Goal: Information Seeking & Learning: Learn about a topic

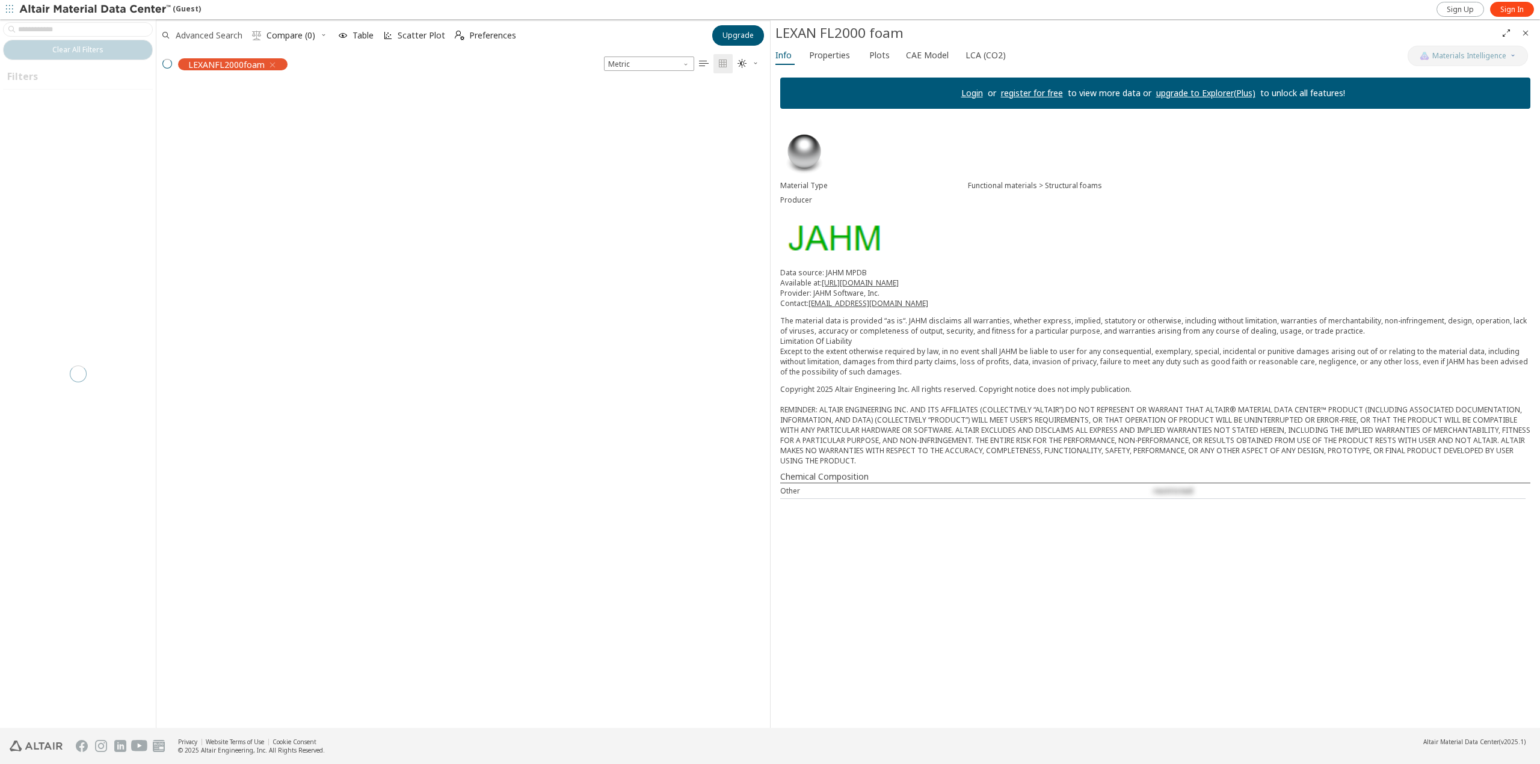
scroll to position [643, 604]
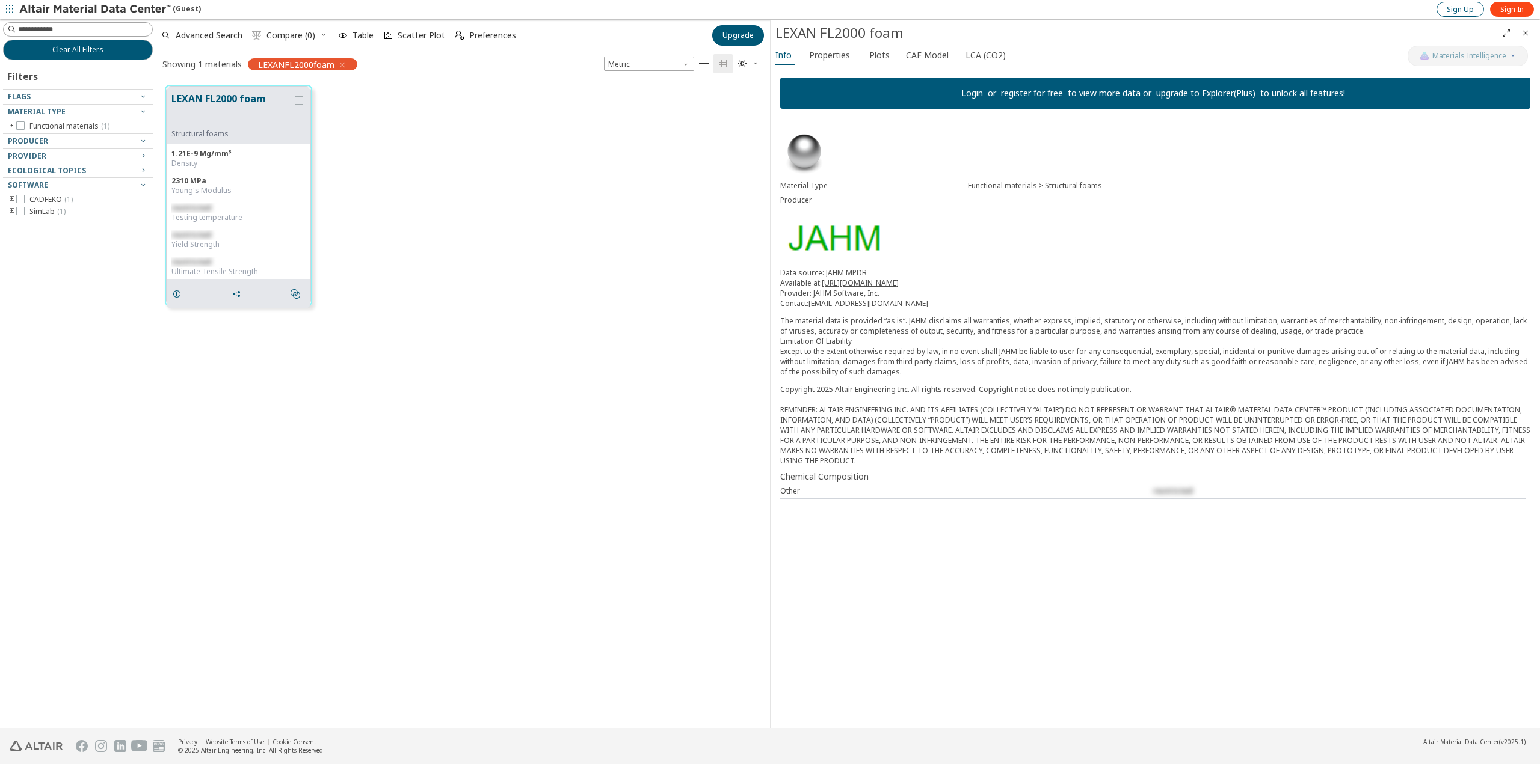
click at [1459, 11] on span "Sign Up" at bounding box center [1460, 10] width 27 height 10
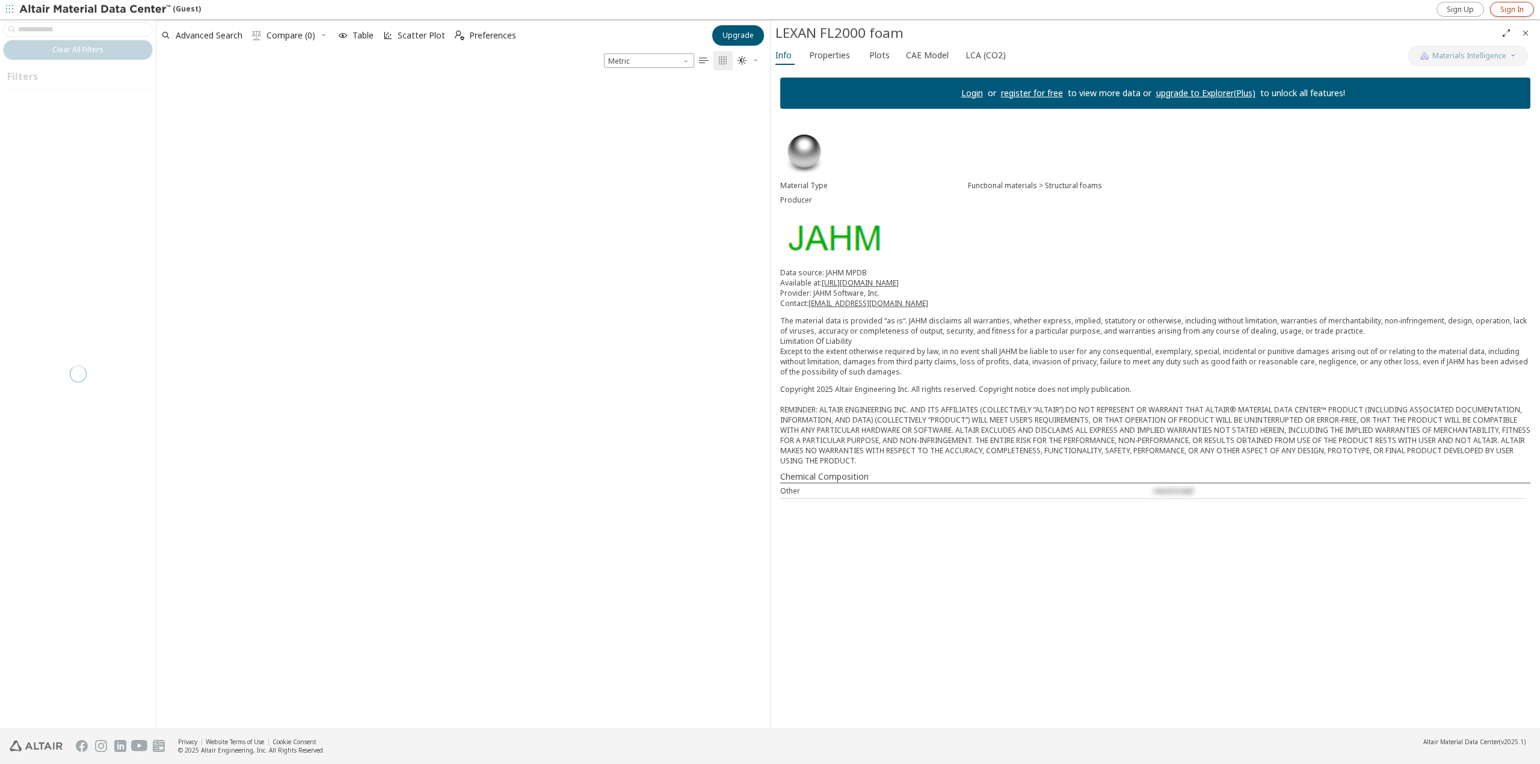
click at [1515, 8] on span "Sign In" at bounding box center [1511, 10] width 23 height 10
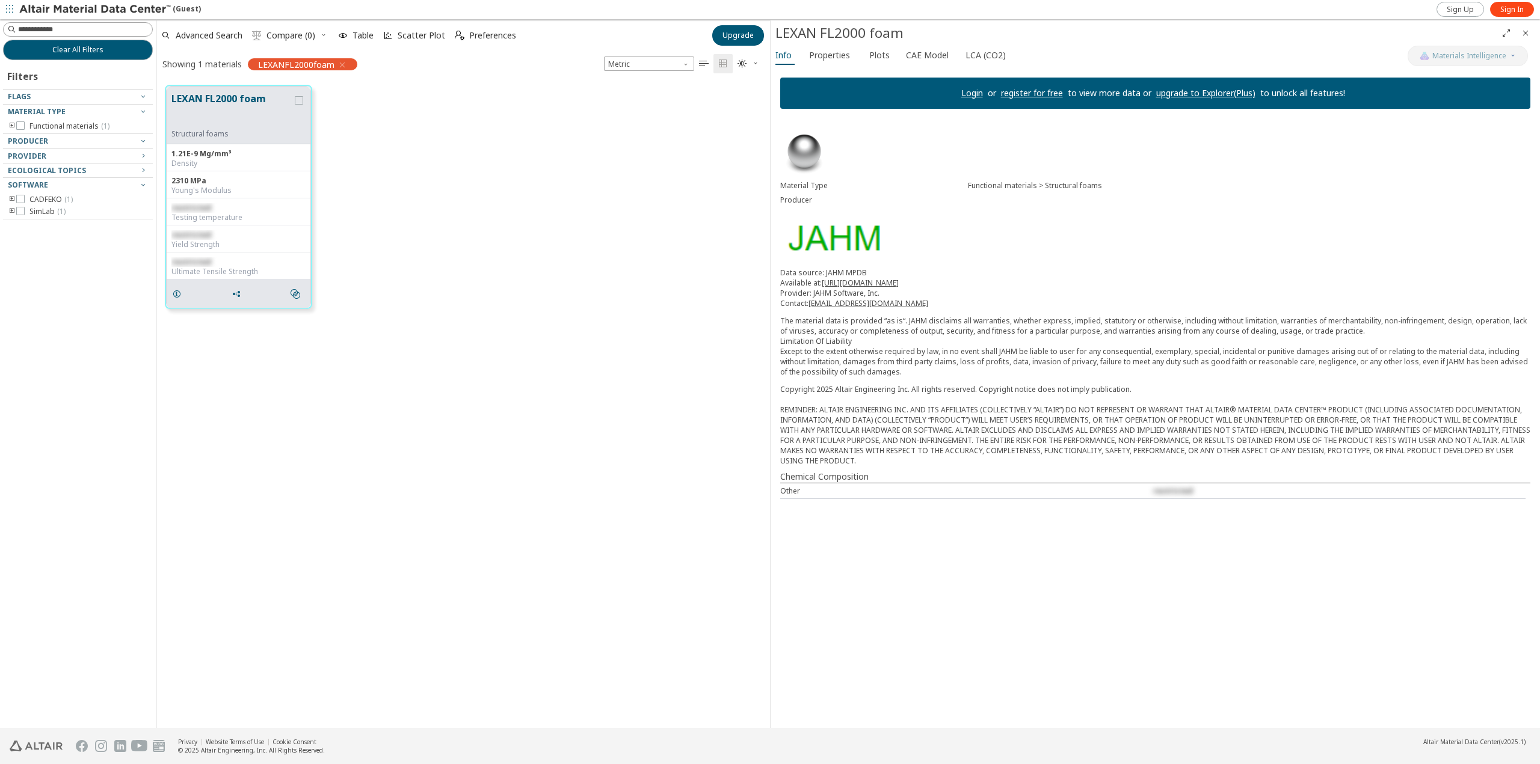
scroll to position [643, 604]
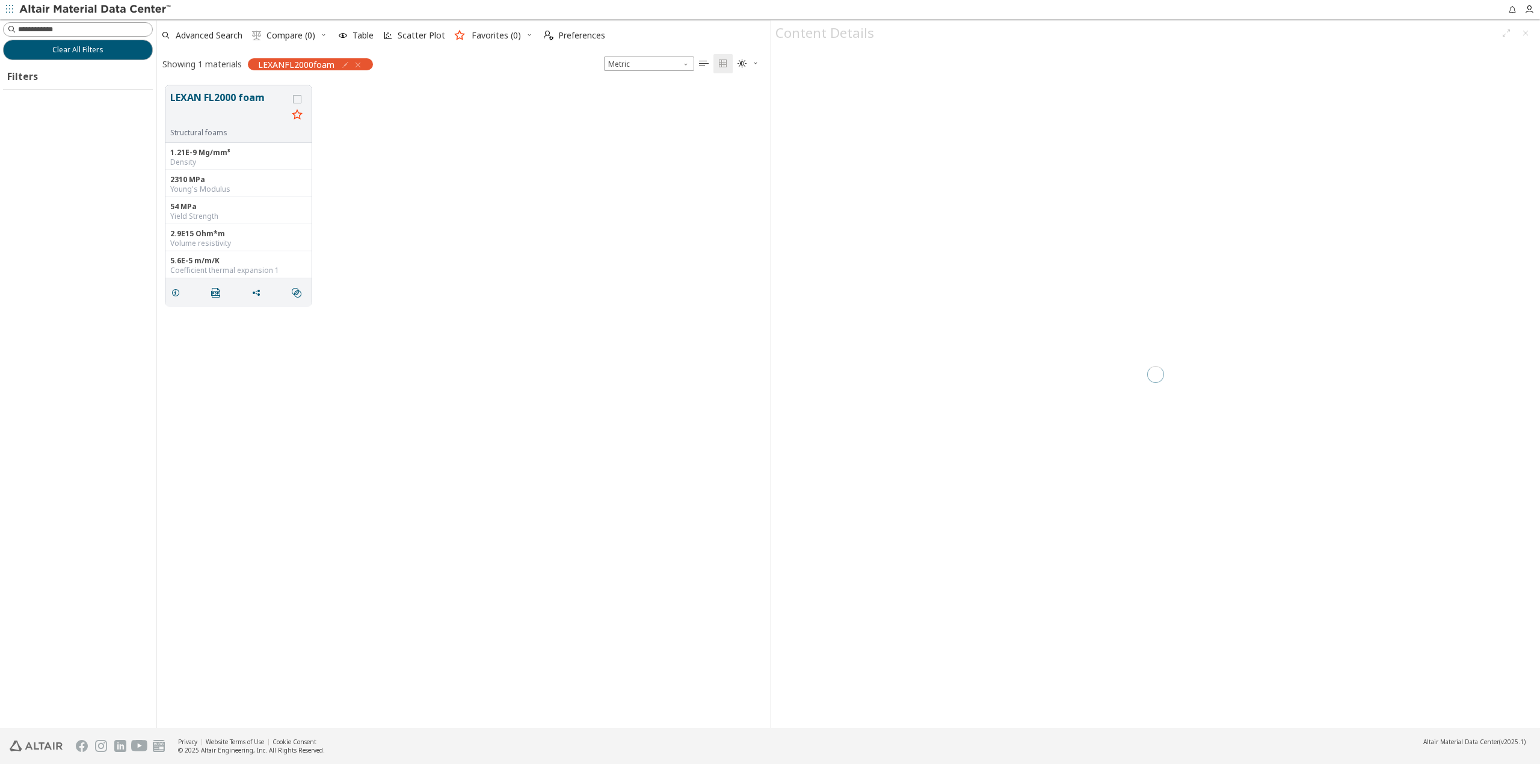
scroll to position [643, 604]
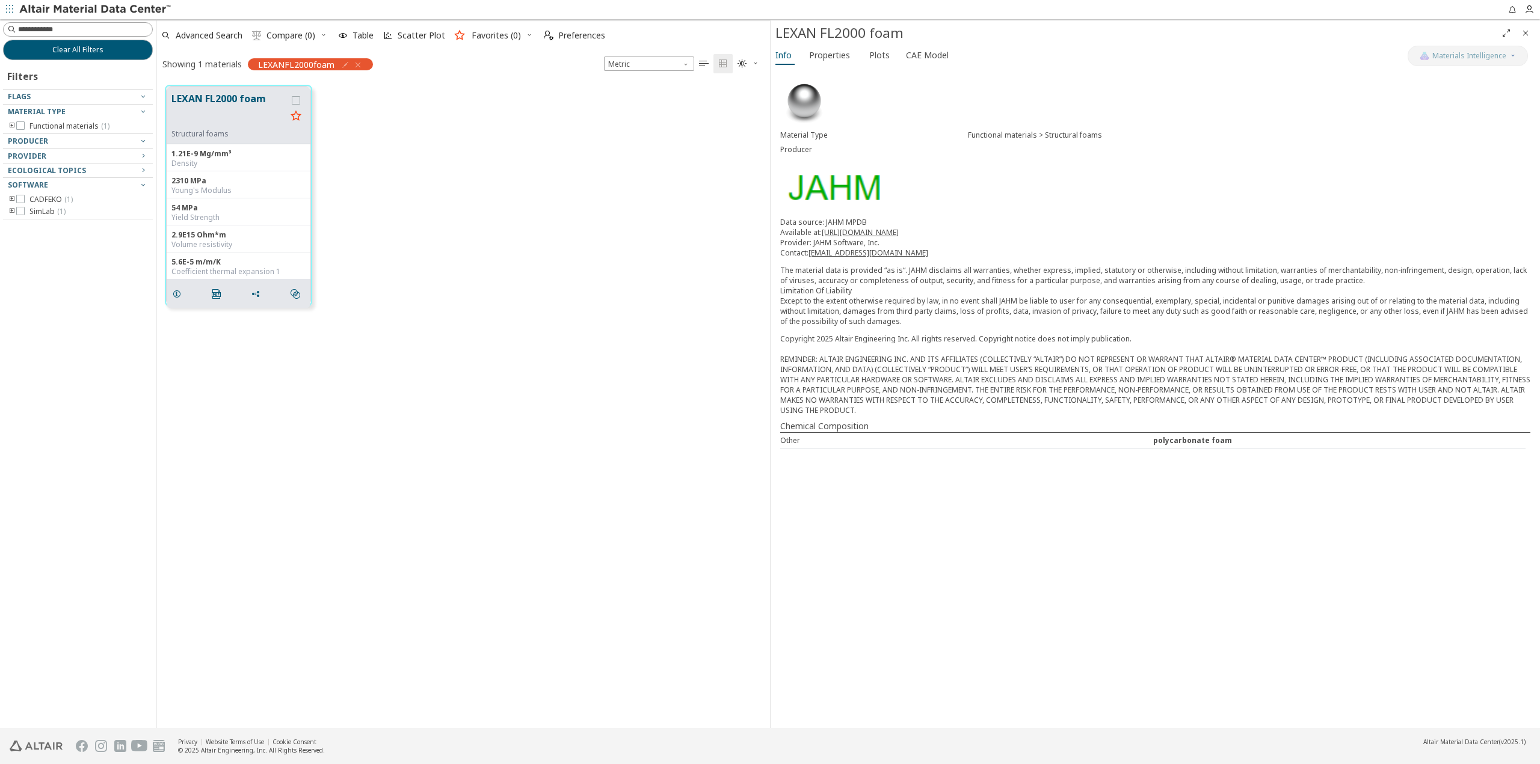
click at [398, 170] on div "LEXAN FL2000 foam Structural foams 1.21E-9 Mg/mm³ Density 2310 MPa Young's Modu…" at bounding box center [462, 195] width 613 height 239
click at [104, 56] on button "Clear All Filters" at bounding box center [78, 50] width 150 height 20
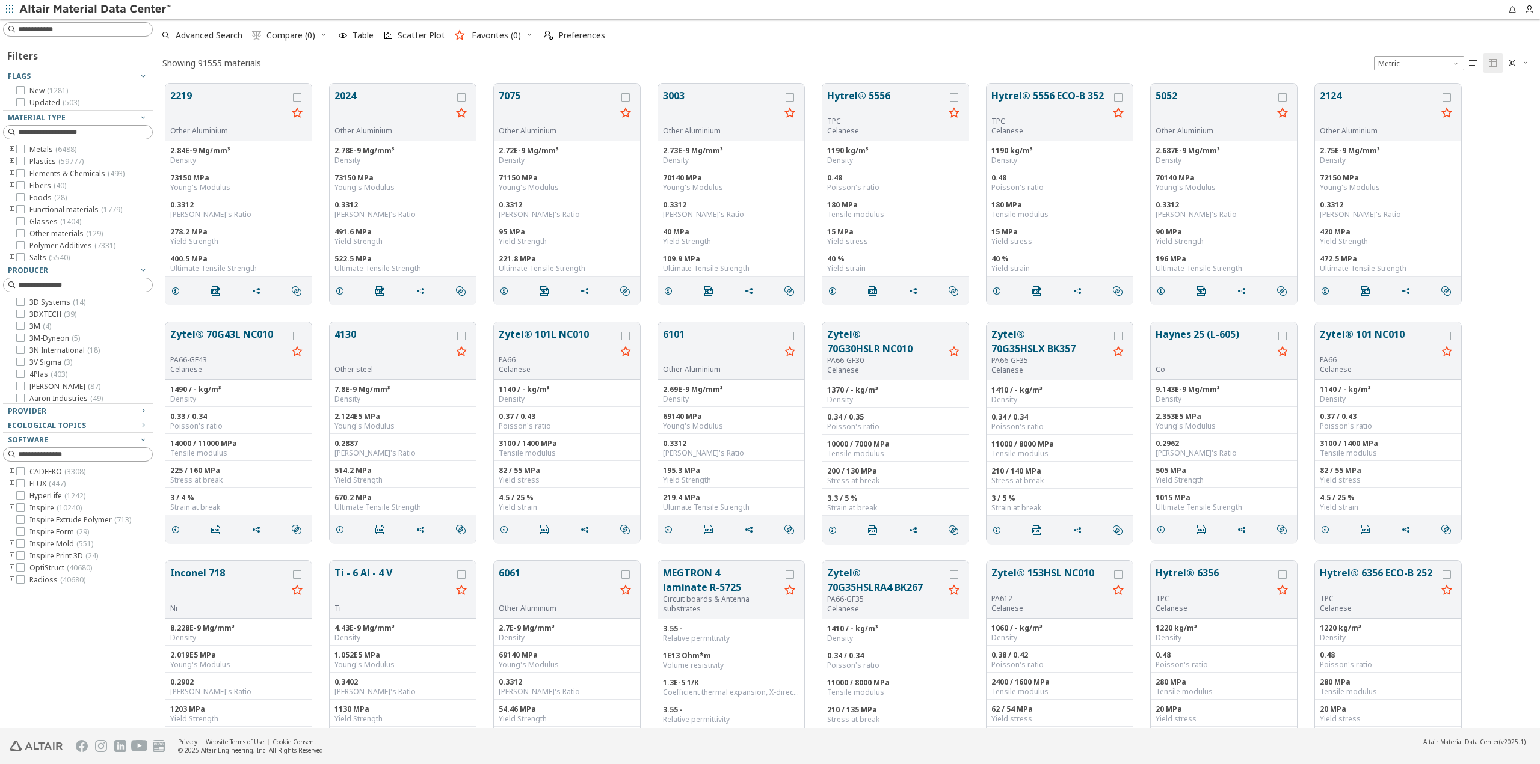
scroll to position [645, 1374]
click at [8, 11] on icon "button" at bounding box center [9, 8] width 7 height 7
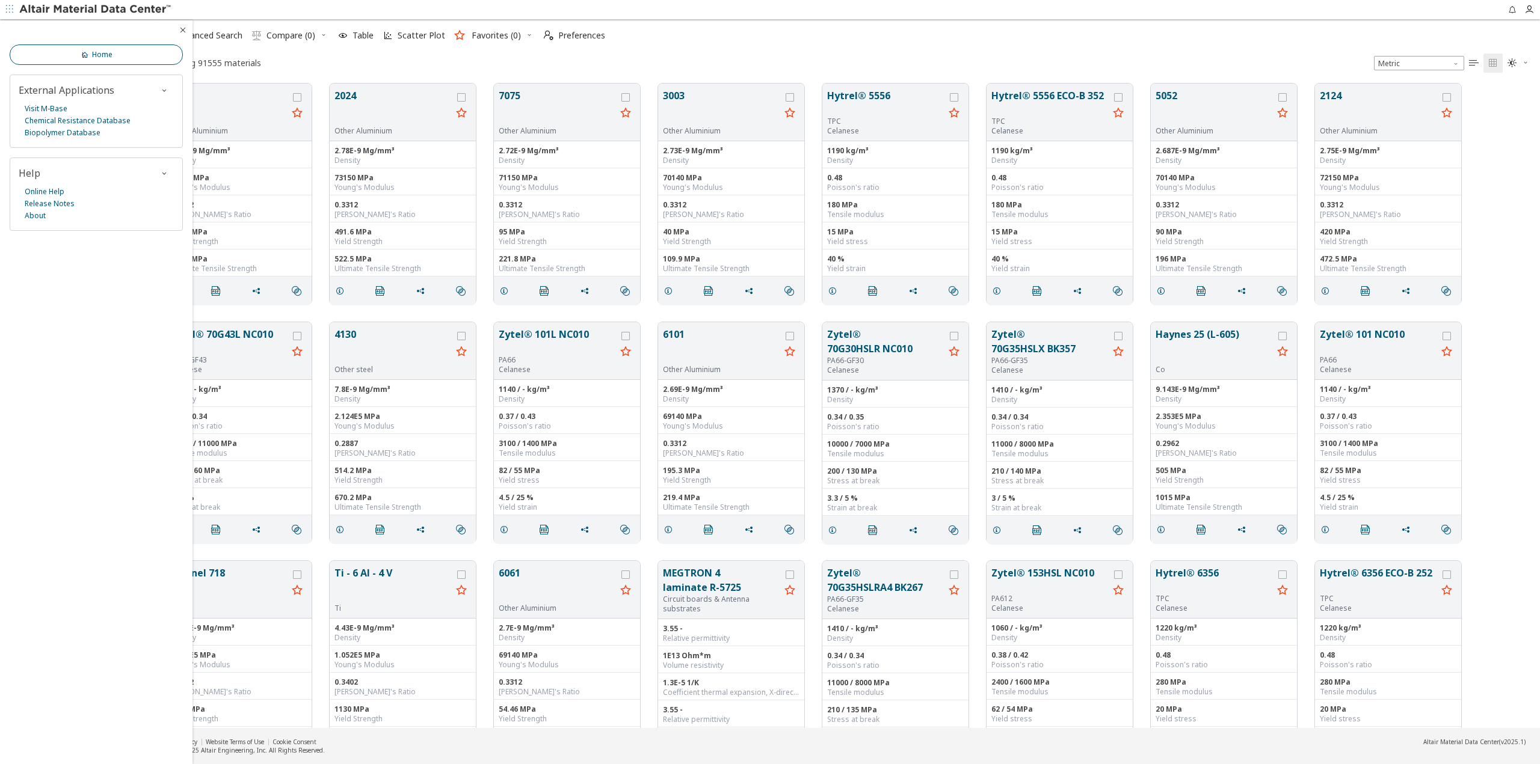
click at [110, 58] on span "Home" at bounding box center [102, 55] width 20 height 10
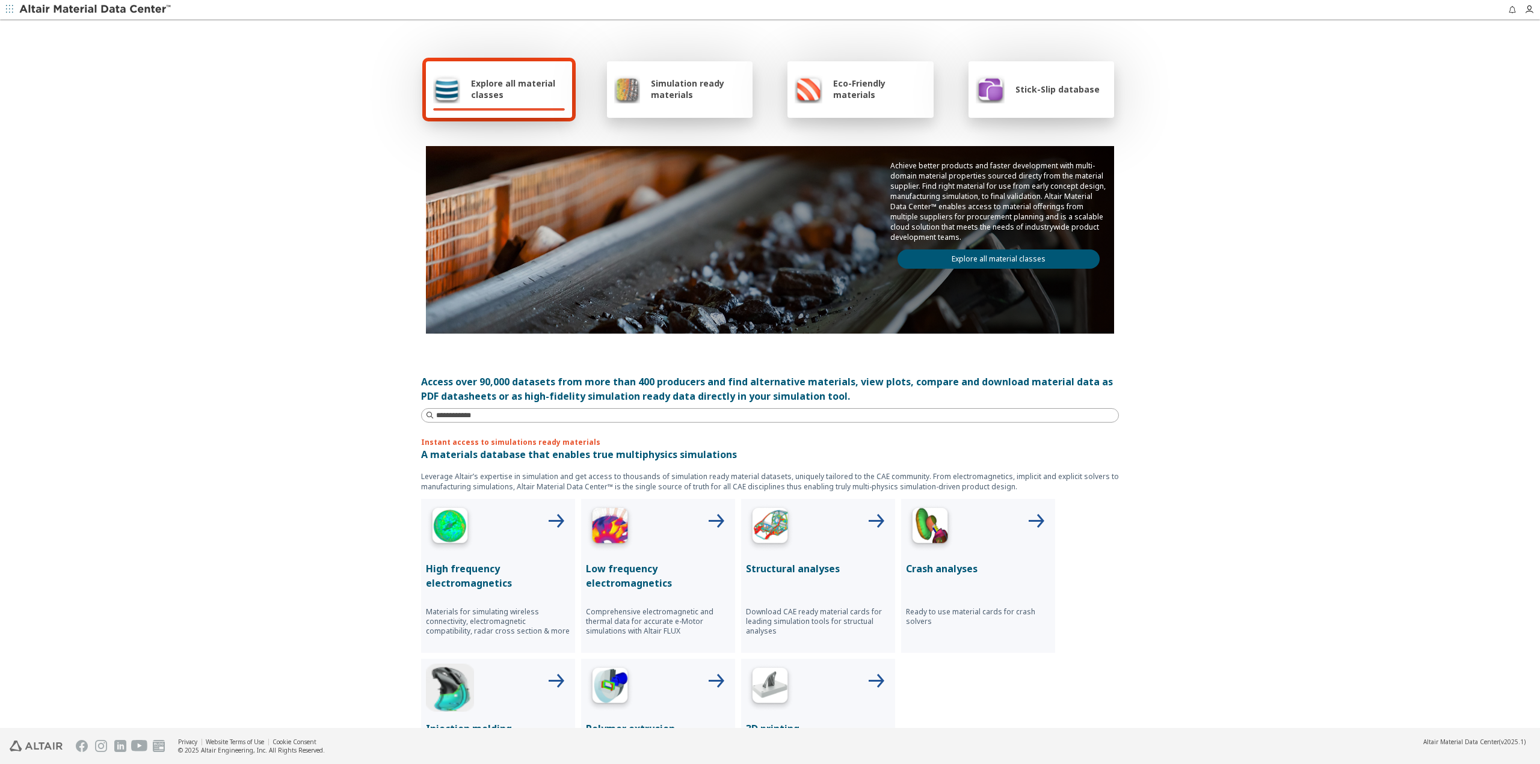
click at [1062, 87] on span "Stick-Slip database" at bounding box center [1057, 89] width 84 height 11
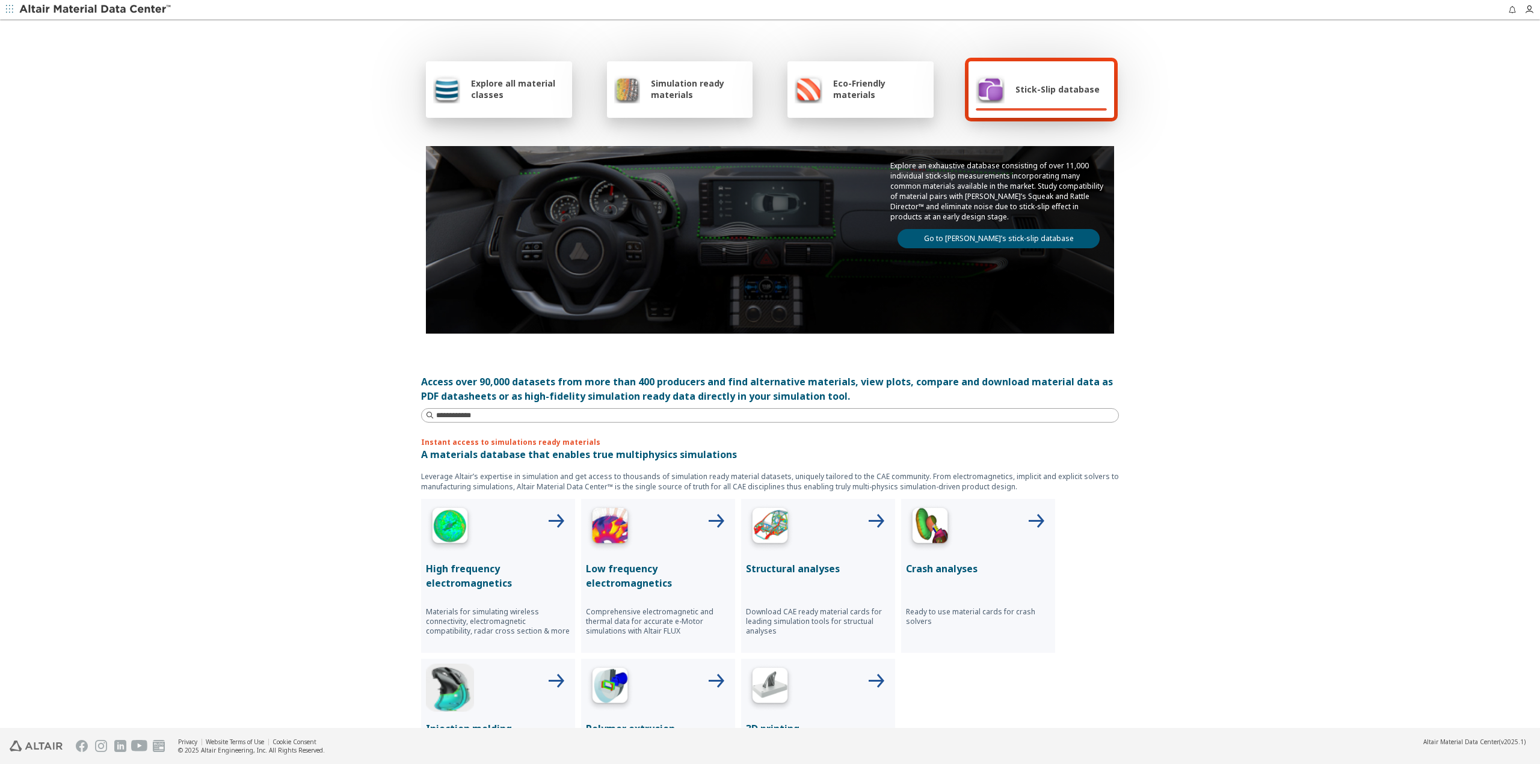
click at [1032, 235] on link "Go to Altair’s stick-slip database" at bounding box center [998, 238] width 202 height 19
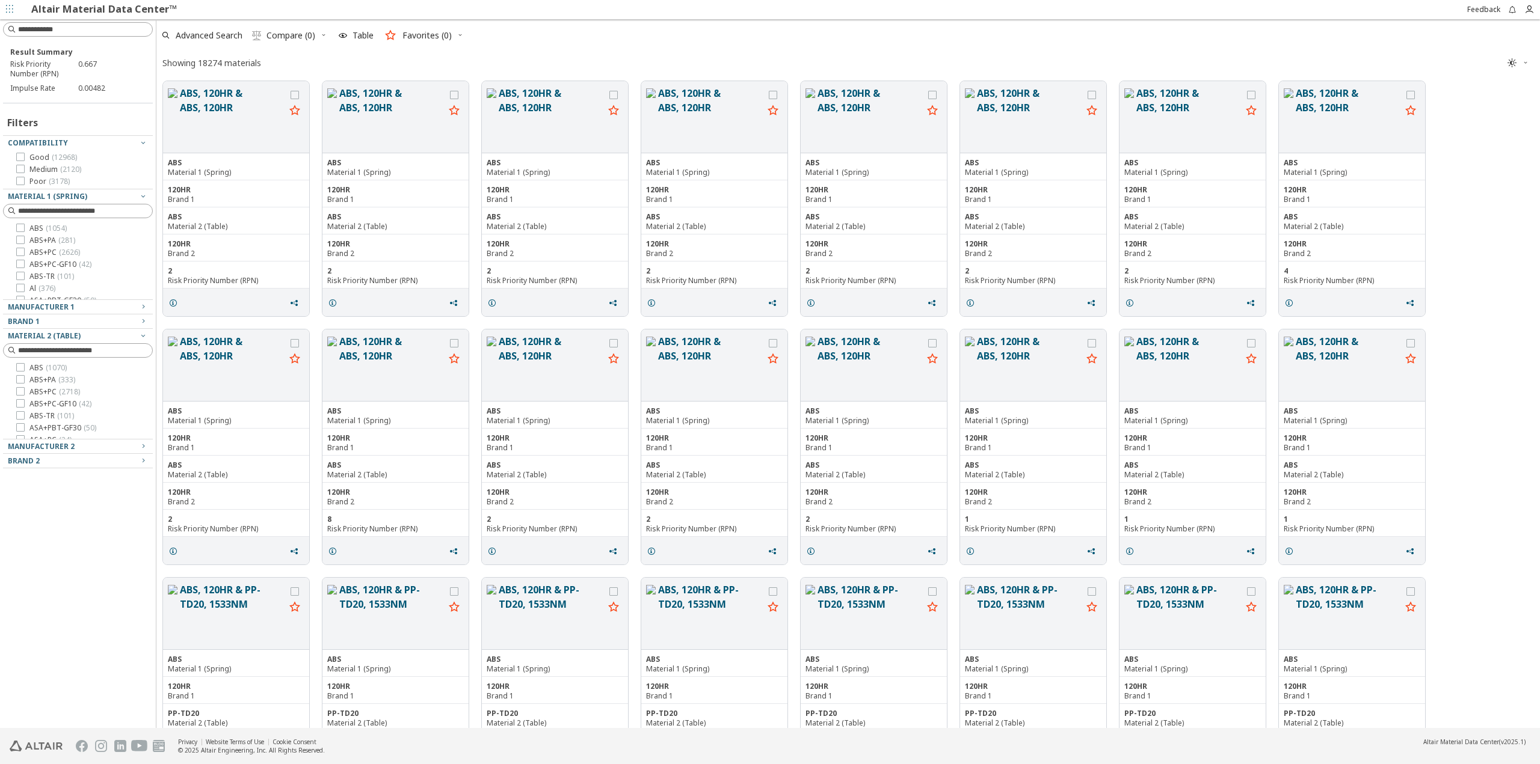
scroll to position [10, 10]
drag, startPoint x: 1394, startPoint y: 3, endPoint x: 238, endPoint y: 156, distance: 1165.5
click at [238, 156] on div "ABS Material 1 (Spring)" at bounding box center [236, 166] width 146 height 27
click at [223, 97] on button "ABS, 120HR & ABS, 120HR" at bounding box center [232, 117] width 105 height 62
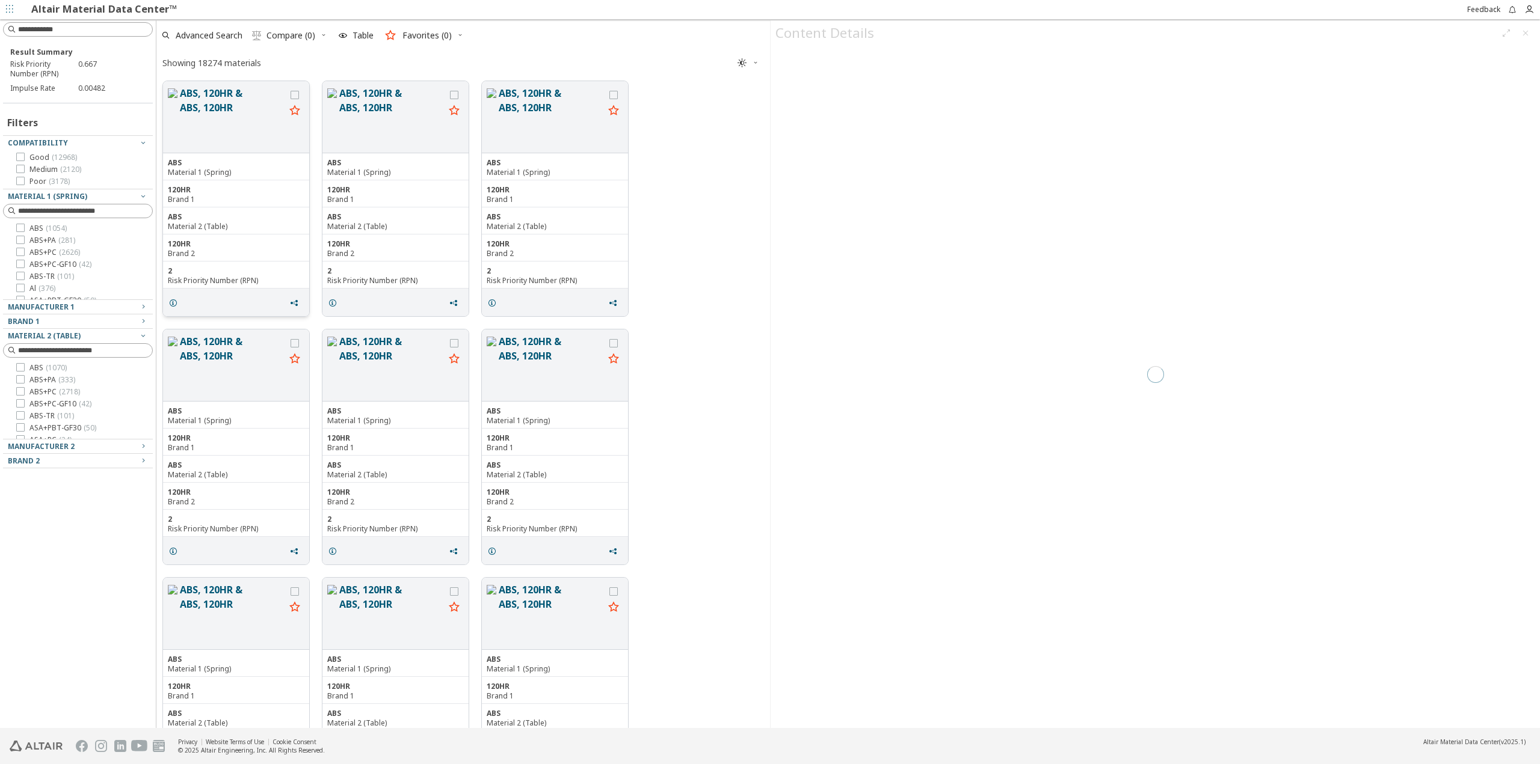
scroll to position [645, 604]
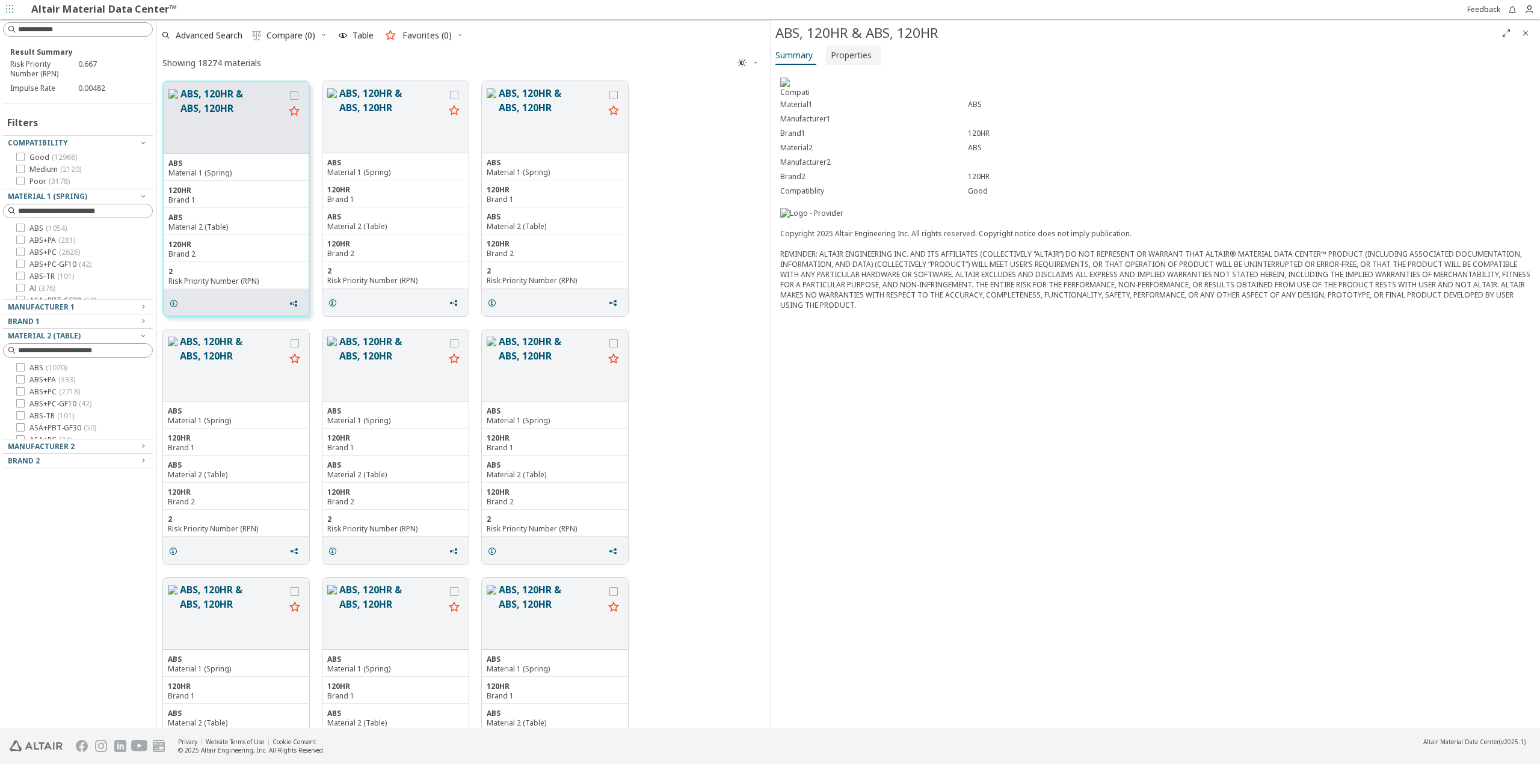
click at [849, 56] on span "Properties" at bounding box center [851, 55] width 41 height 19
